Goal: Task Accomplishment & Management: Manage account settings

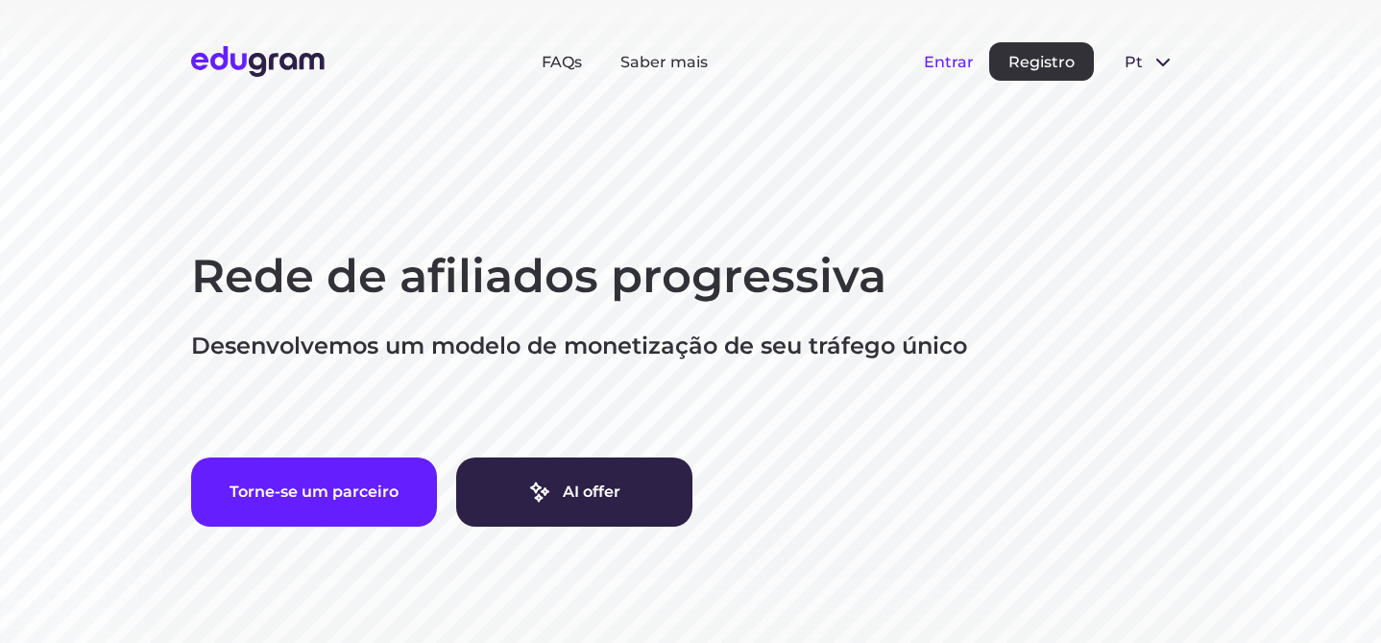
click at [961, 64] on button "Entrar" at bounding box center [949, 62] width 50 height 18
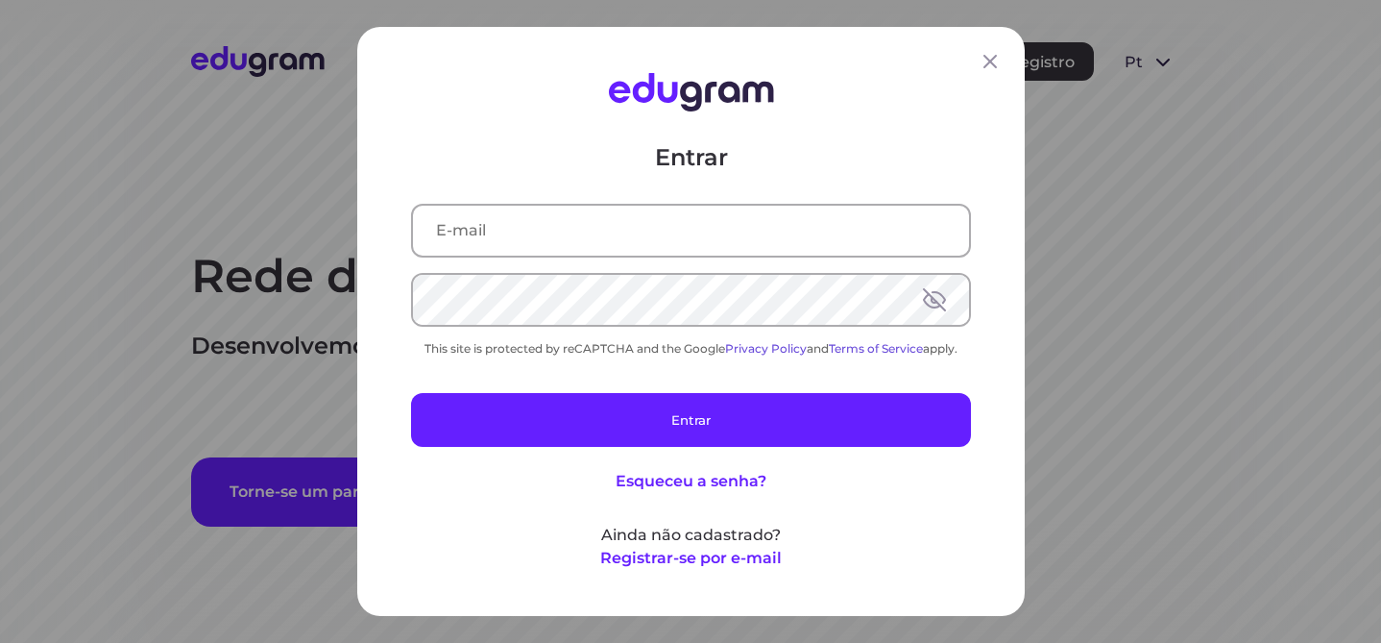
type input "isabella.moretti@outlook.com"
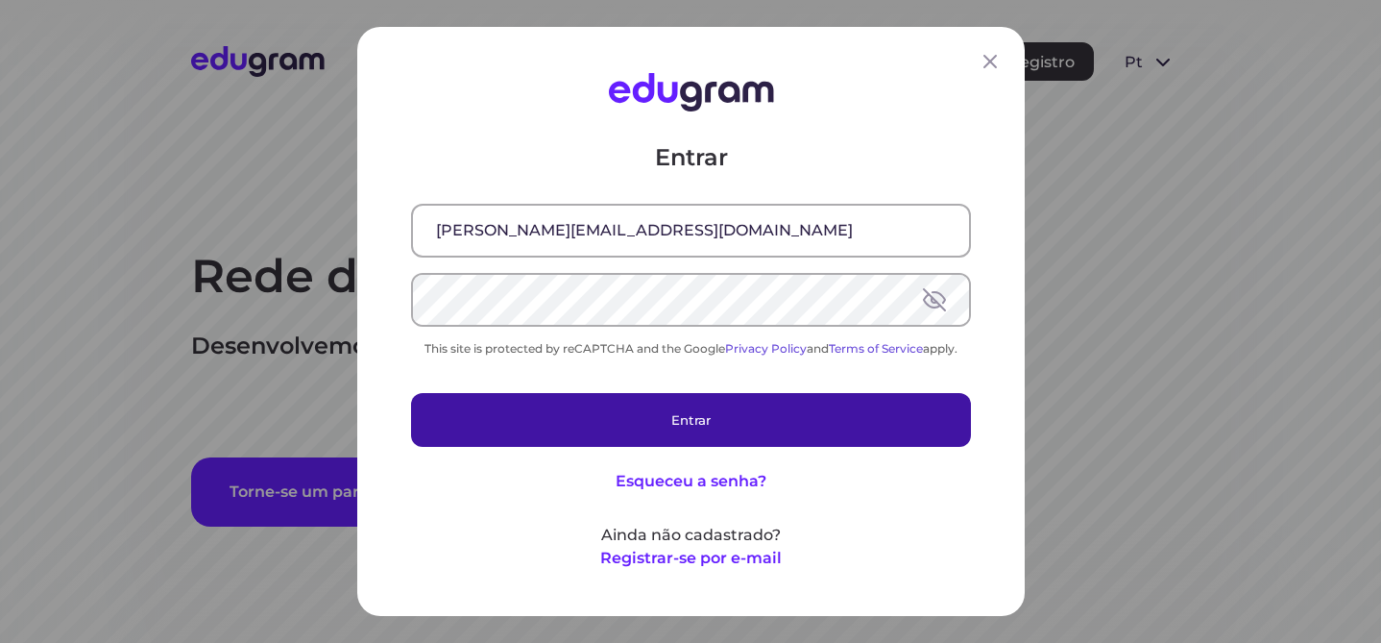
click at [657, 427] on button "Entrar" at bounding box center [691, 420] width 560 height 54
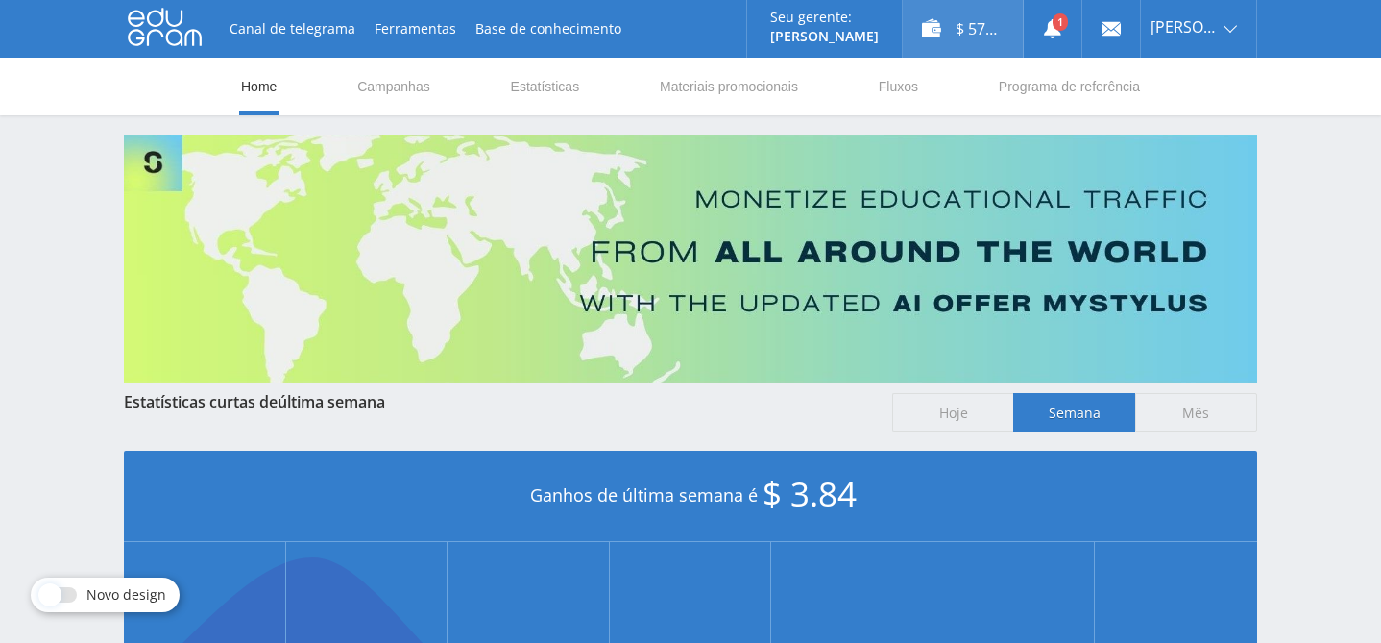
click at [977, 32] on div "$ 57.25" at bounding box center [963, 29] width 120 height 58
